Goal: Task Accomplishment & Management: Complete application form

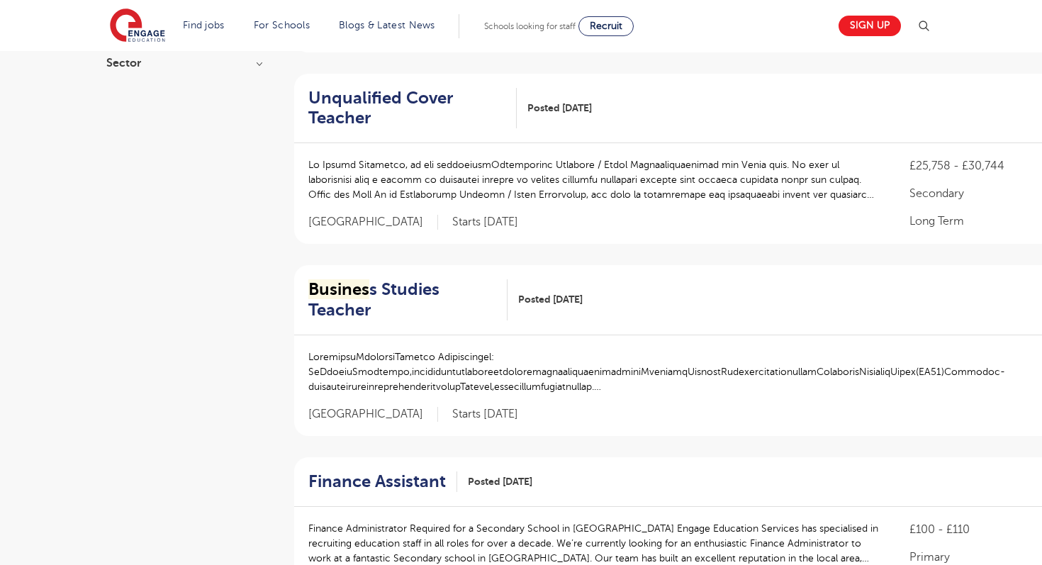
scroll to position [315, 0]
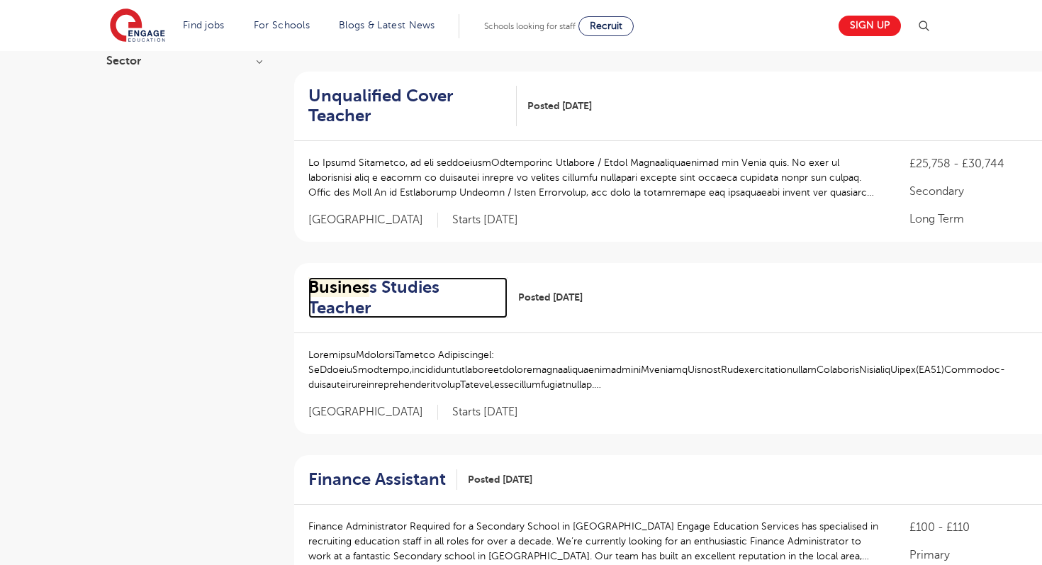
click at [407, 284] on h2 "Busines s Studies Teacher" at bounding box center [402, 297] width 188 height 41
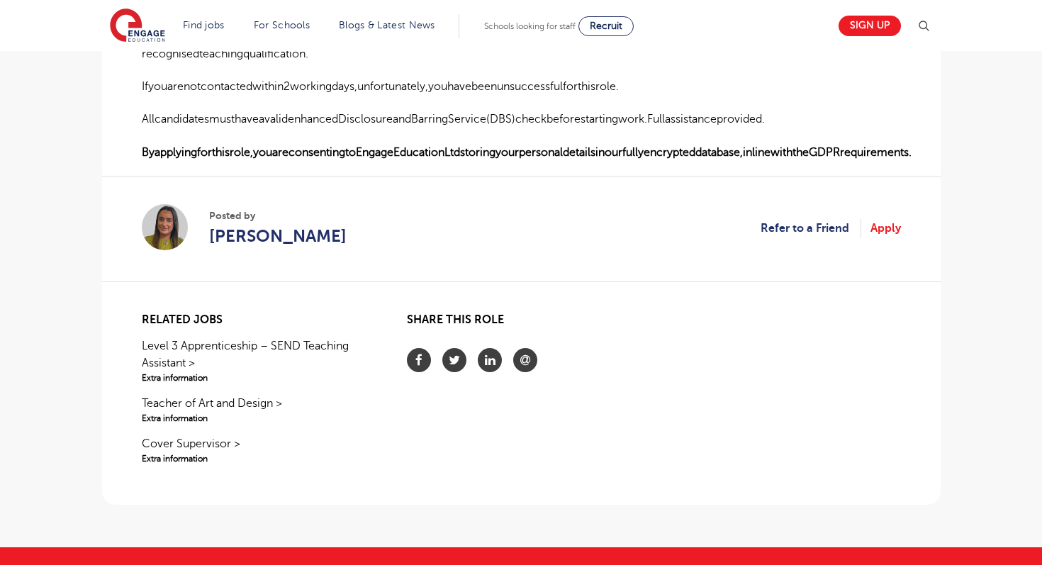
scroll to position [989, 0]
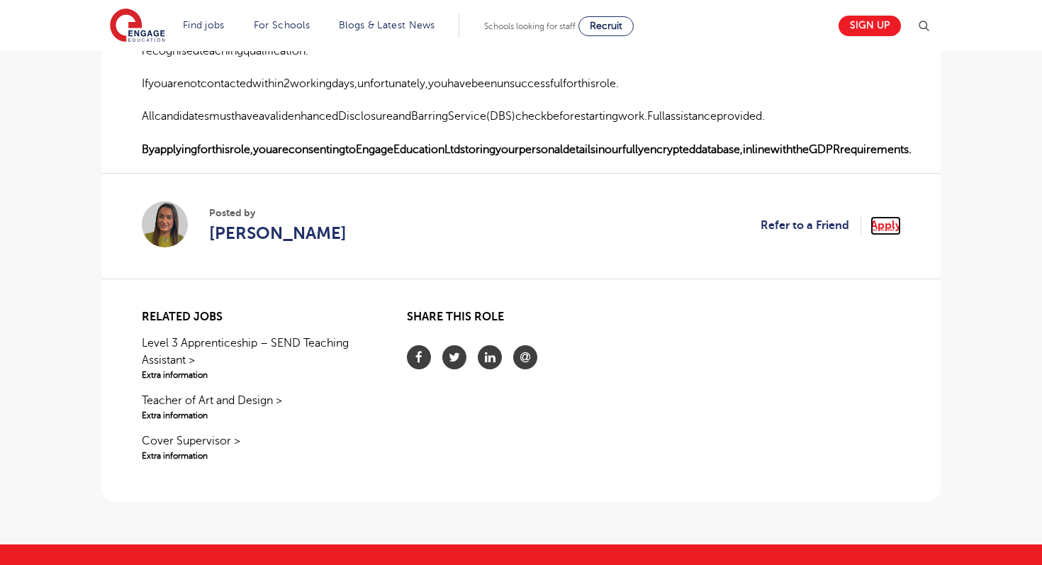
click at [894, 225] on link "Apply" at bounding box center [885, 225] width 30 height 18
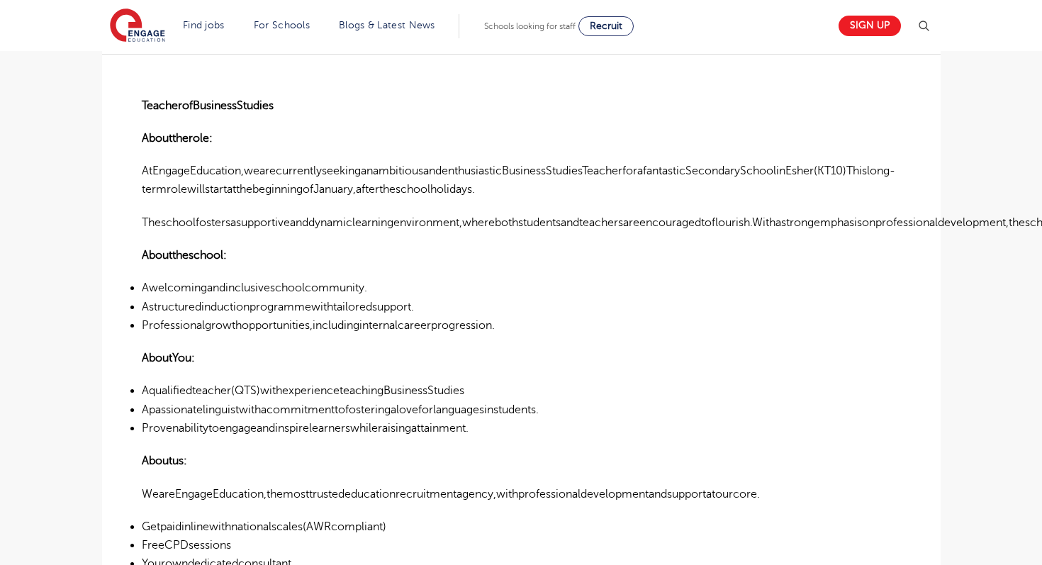
scroll to position [360, 0]
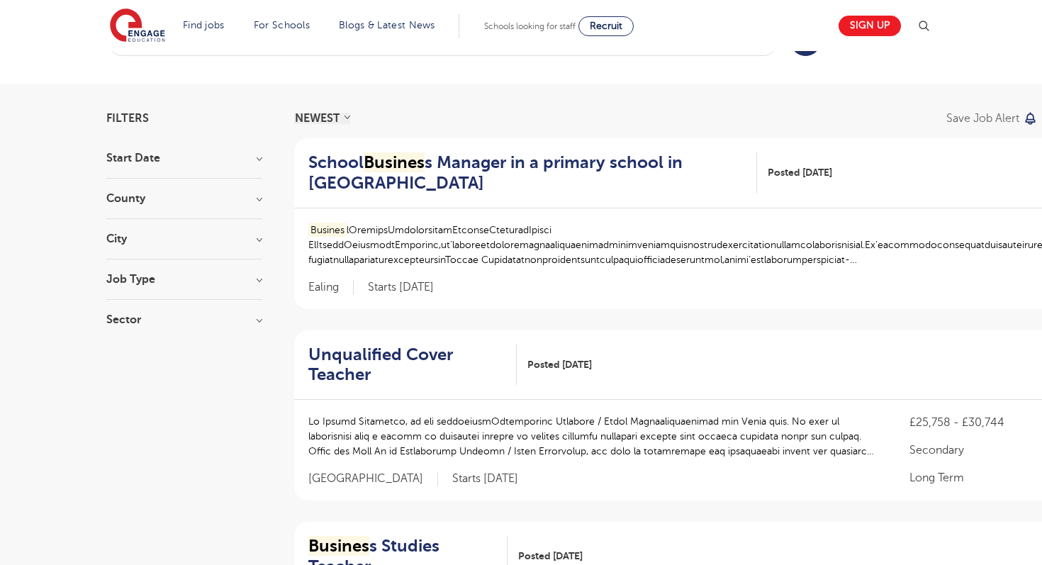
scroll to position [52, 0]
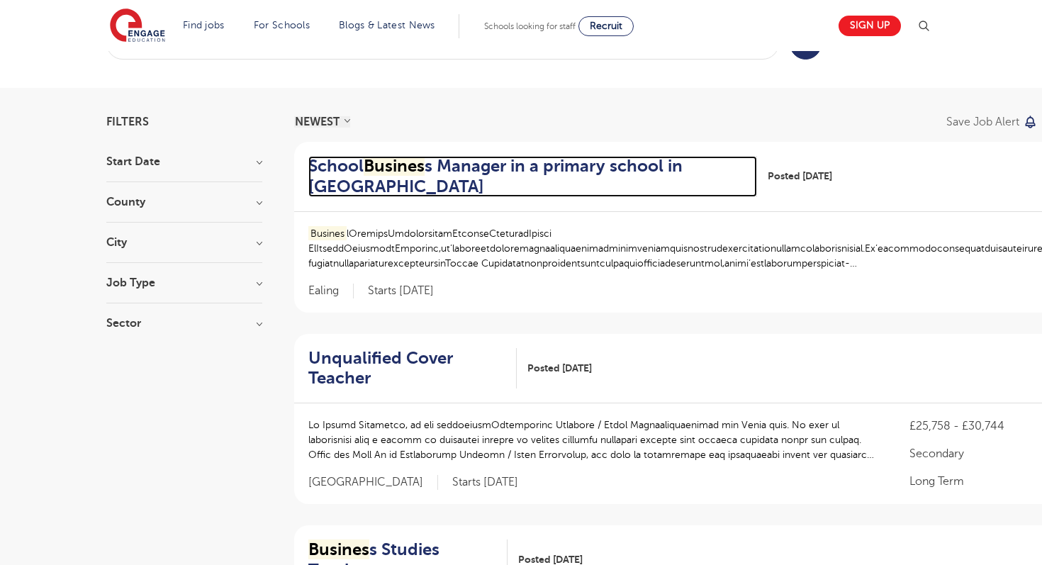
click at [358, 170] on h2 "School Busines s Manager in a primary school in Ealing" at bounding box center [526, 176] width 437 height 41
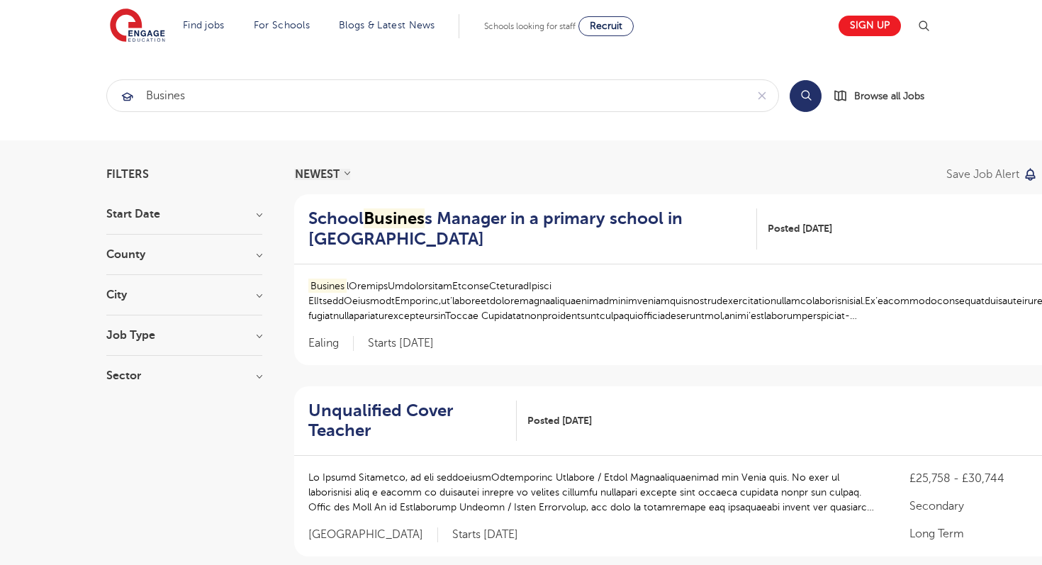
scroll to position [52, 0]
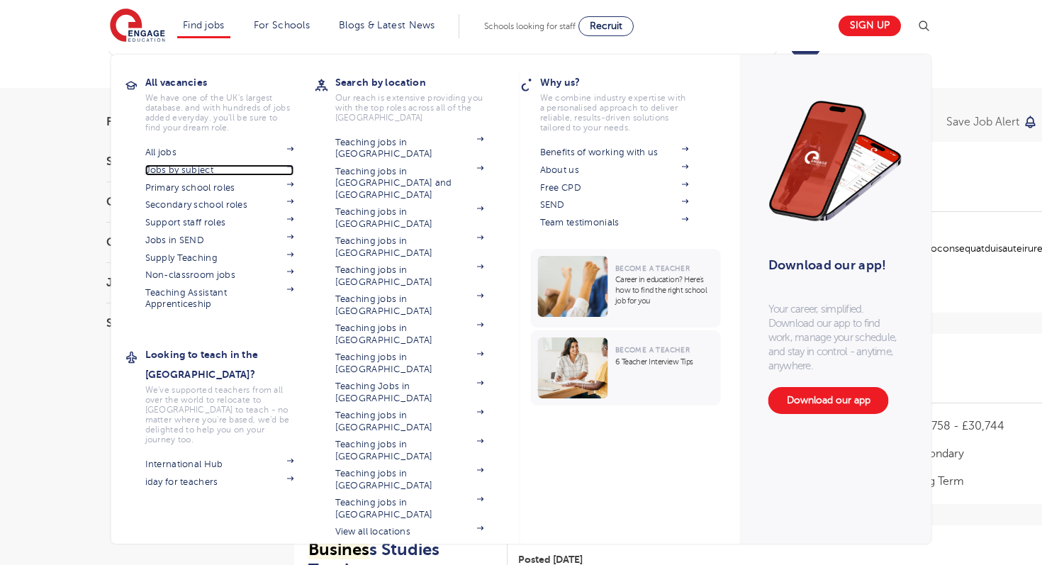
click at [179, 167] on link "Jobs by subject" at bounding box center [219, 169] width 149 height 11
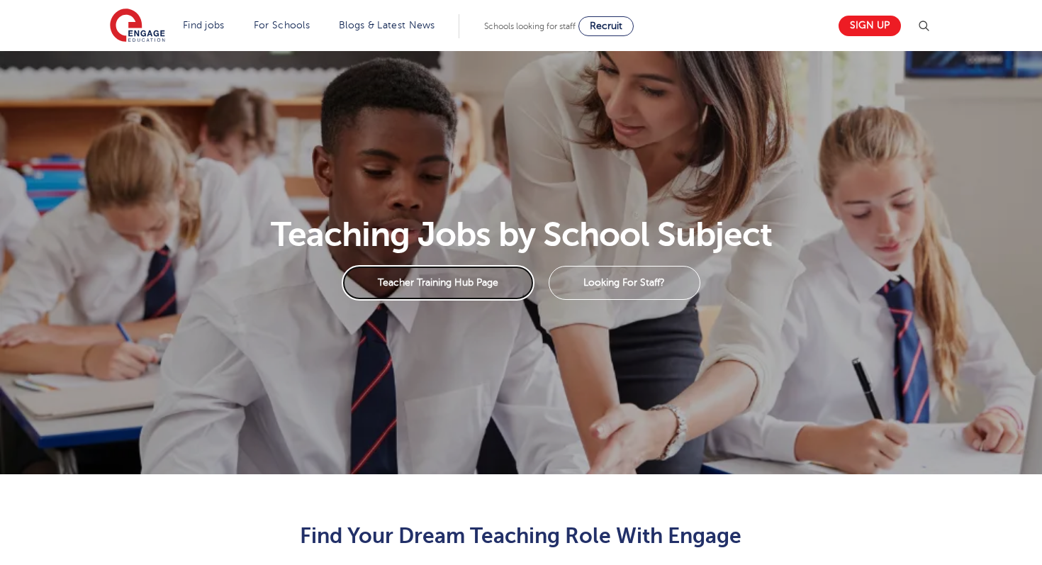
click at [449, 282] on link "Teacher Training Hub Page" at bounding box center [438, 282] width 192 height 35
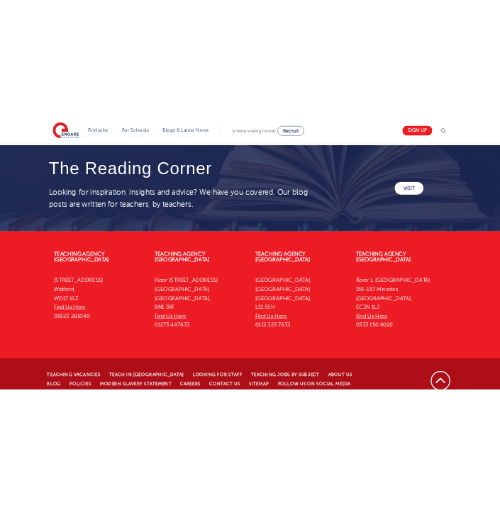
scroll to position [2438, 0]
